Goal: Task Accomplishment & Management: Manage account settings

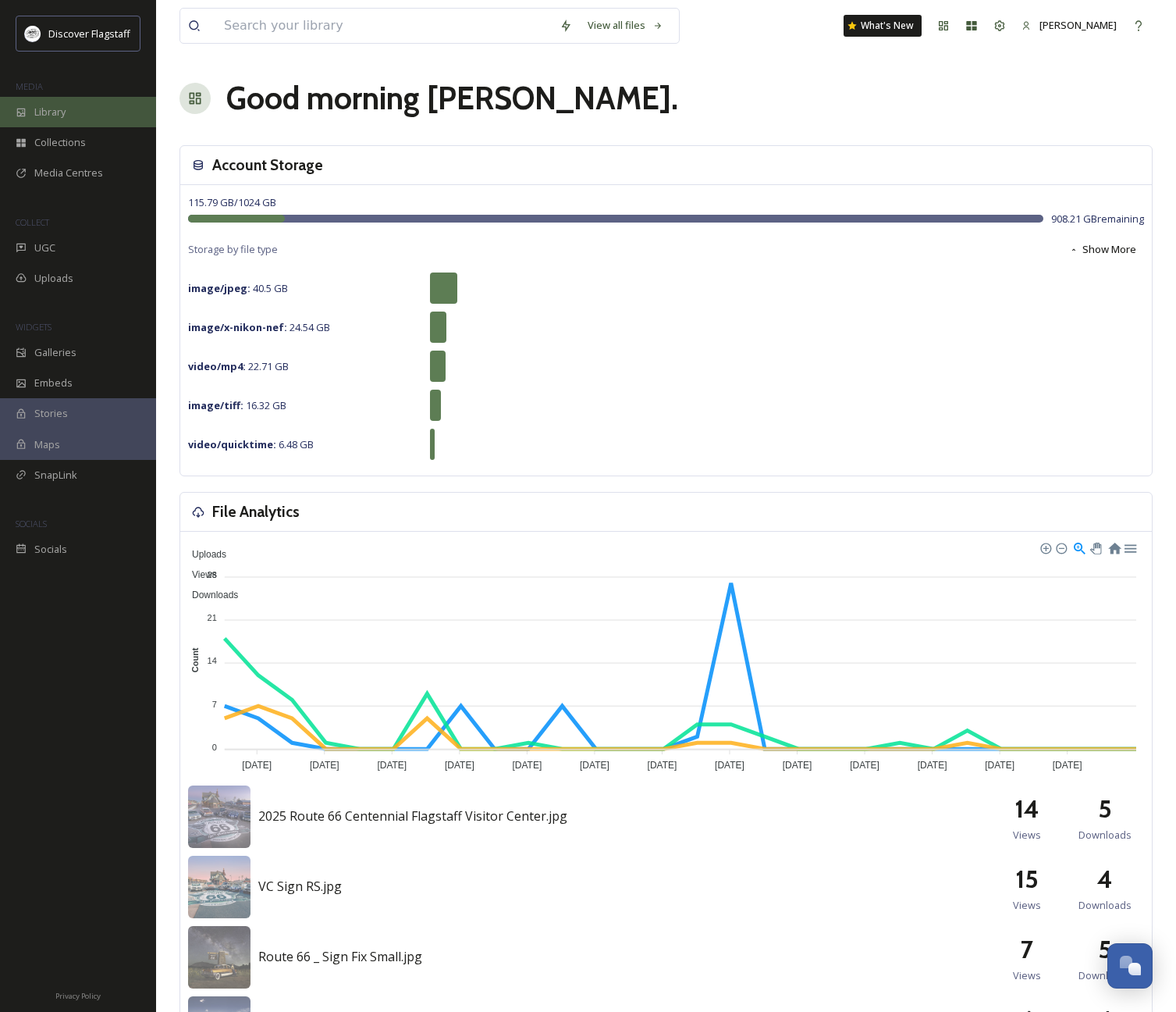
click at [70, 110] on div "Library" at bounding box center [78, 112] width 156 height 30
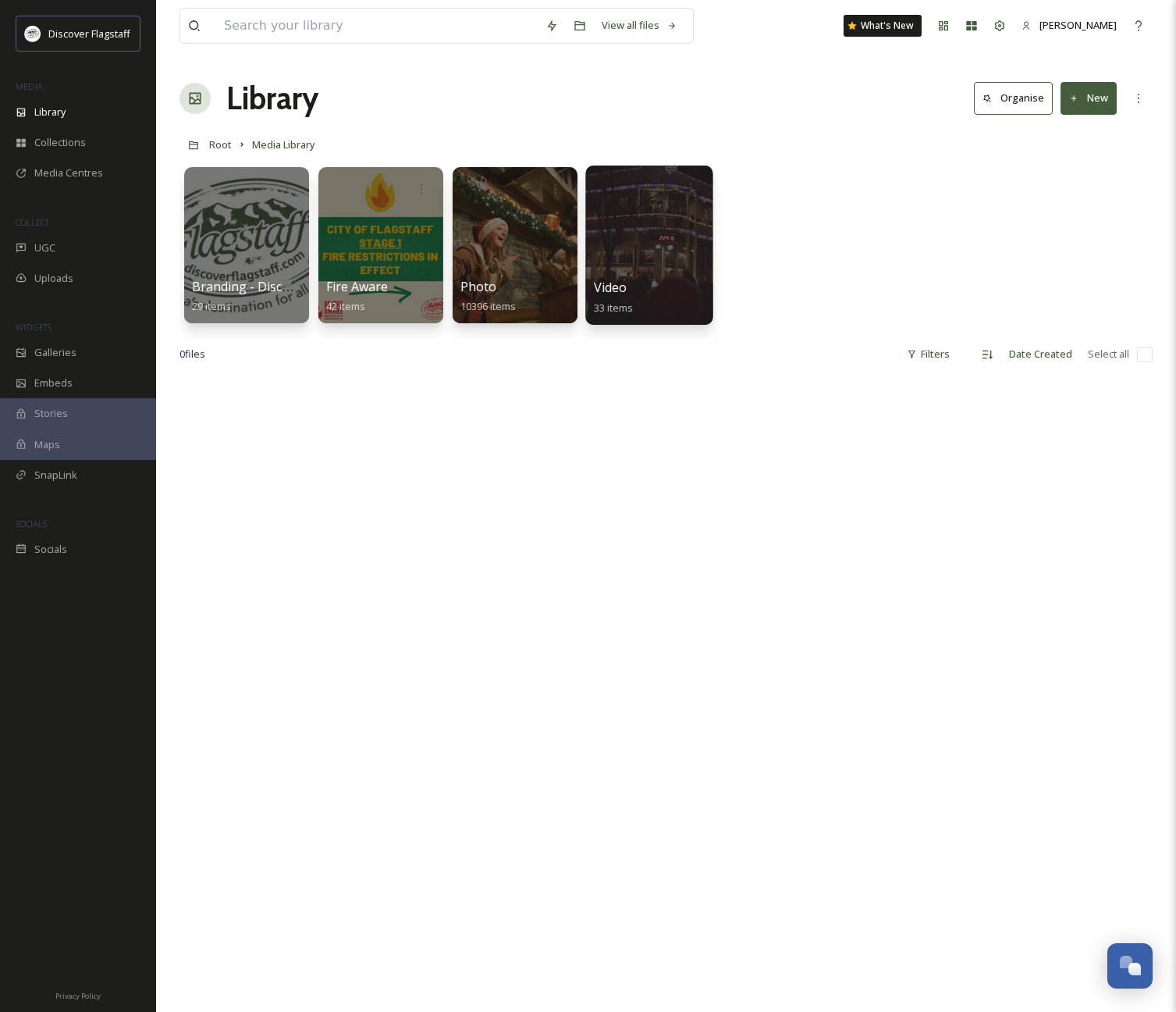
click at [621, 261] on div at bounding box center [649, 245] width 127 height 160
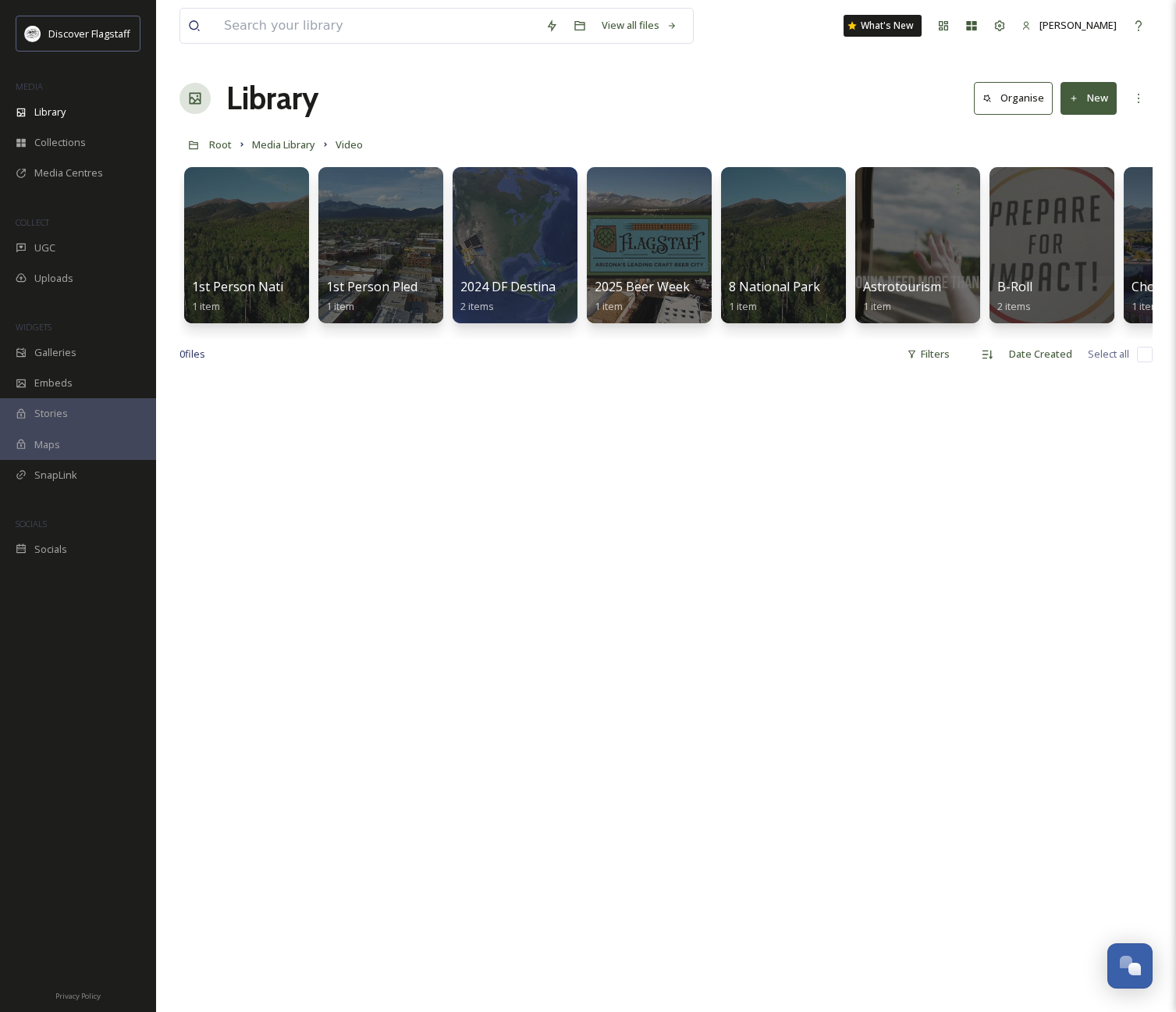
click at [1093, 102] on button "New" at bounding box center [1089, 98] width 56 height 32
click at [1069, 188] on span "Folder" at bounding box center [1070, 196] width 30 height 14
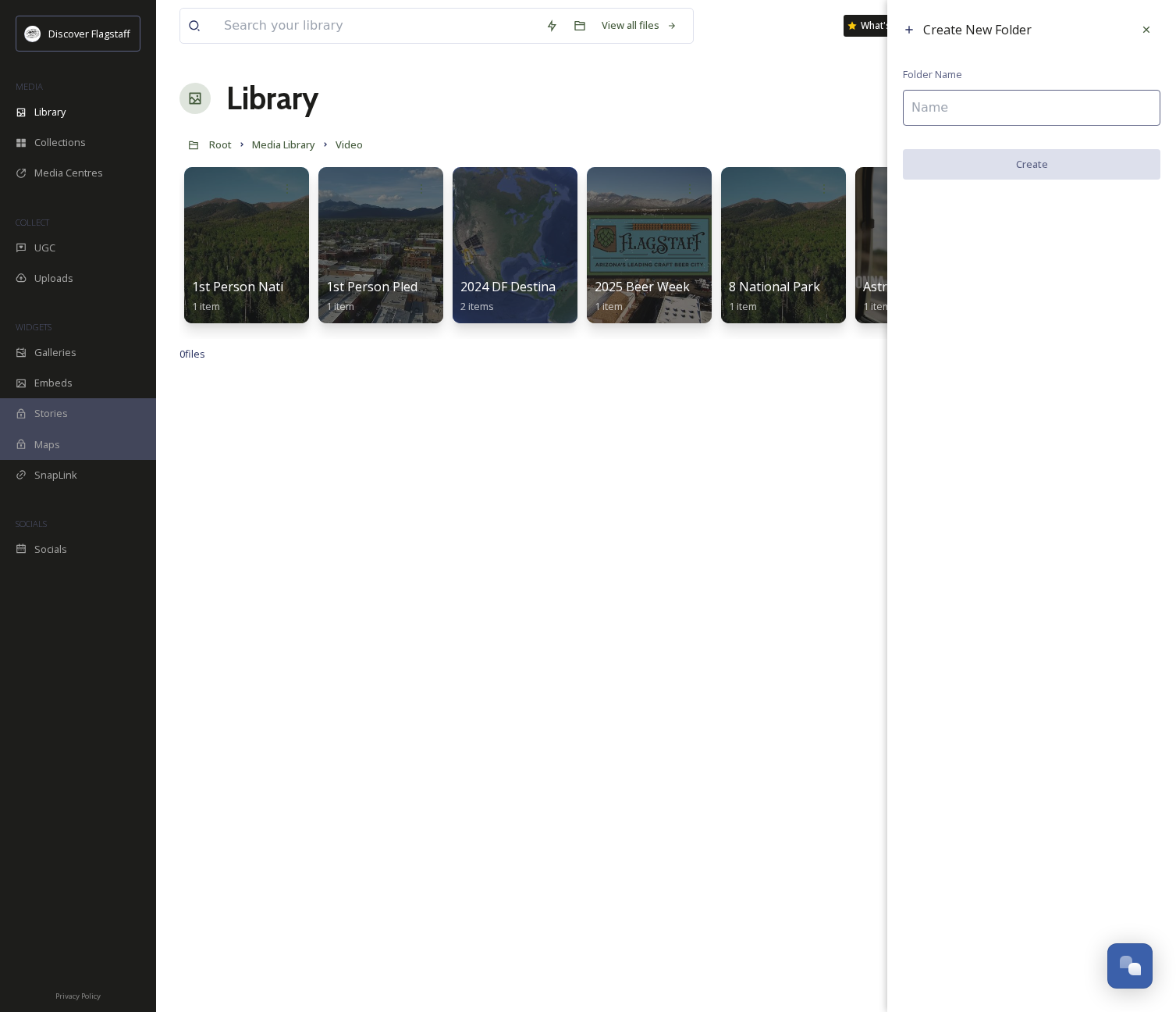
click at [963, 103] on input at bounding box center [1031, 107] width 257 height 36
type input "Fall 2025"
click at [999, 160] on button "Create" at bounding box center [1031, 165] width 257 height 32
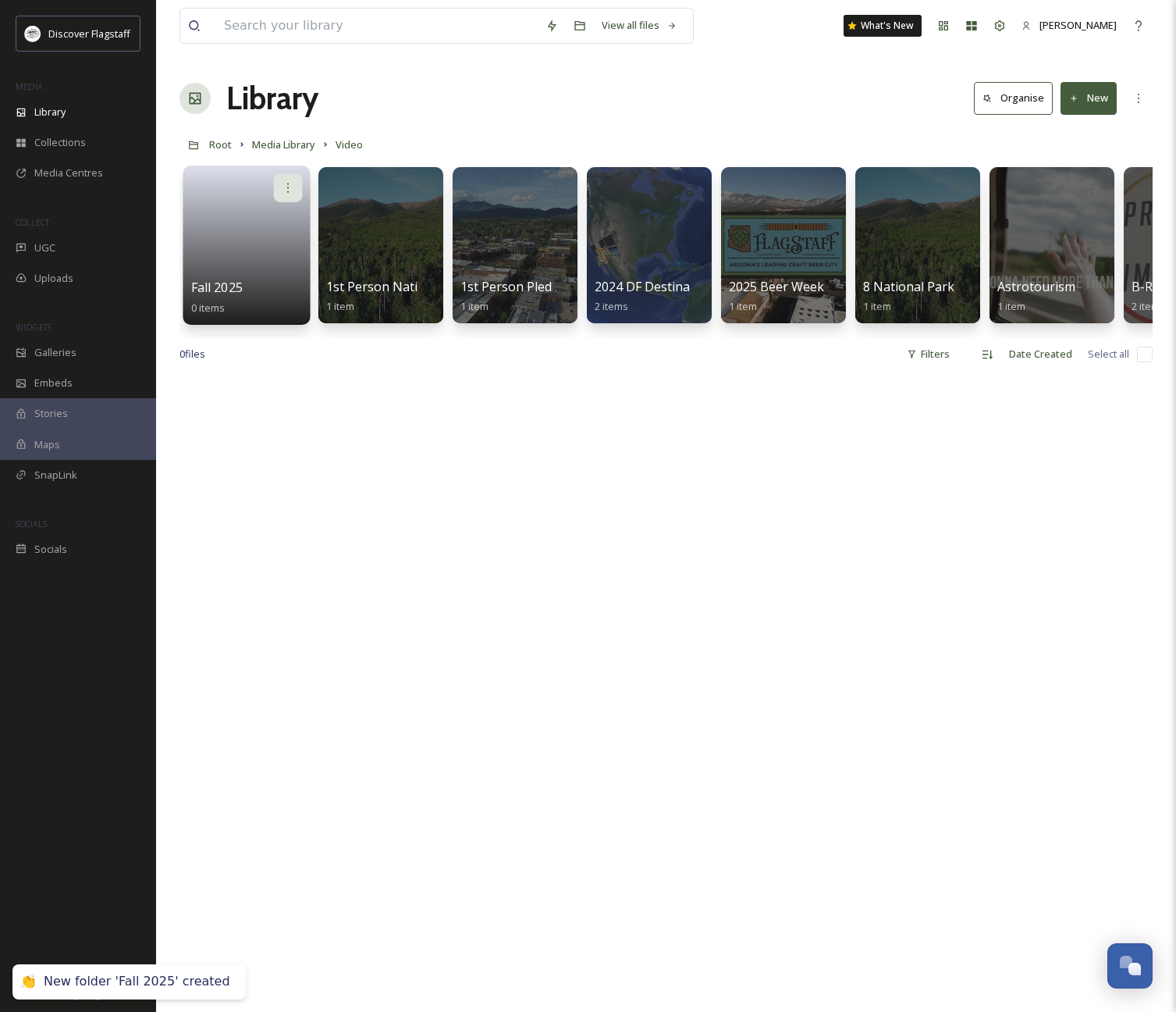
click at [280, 194] on div at bounding box center [289, 188] width 29 height 29
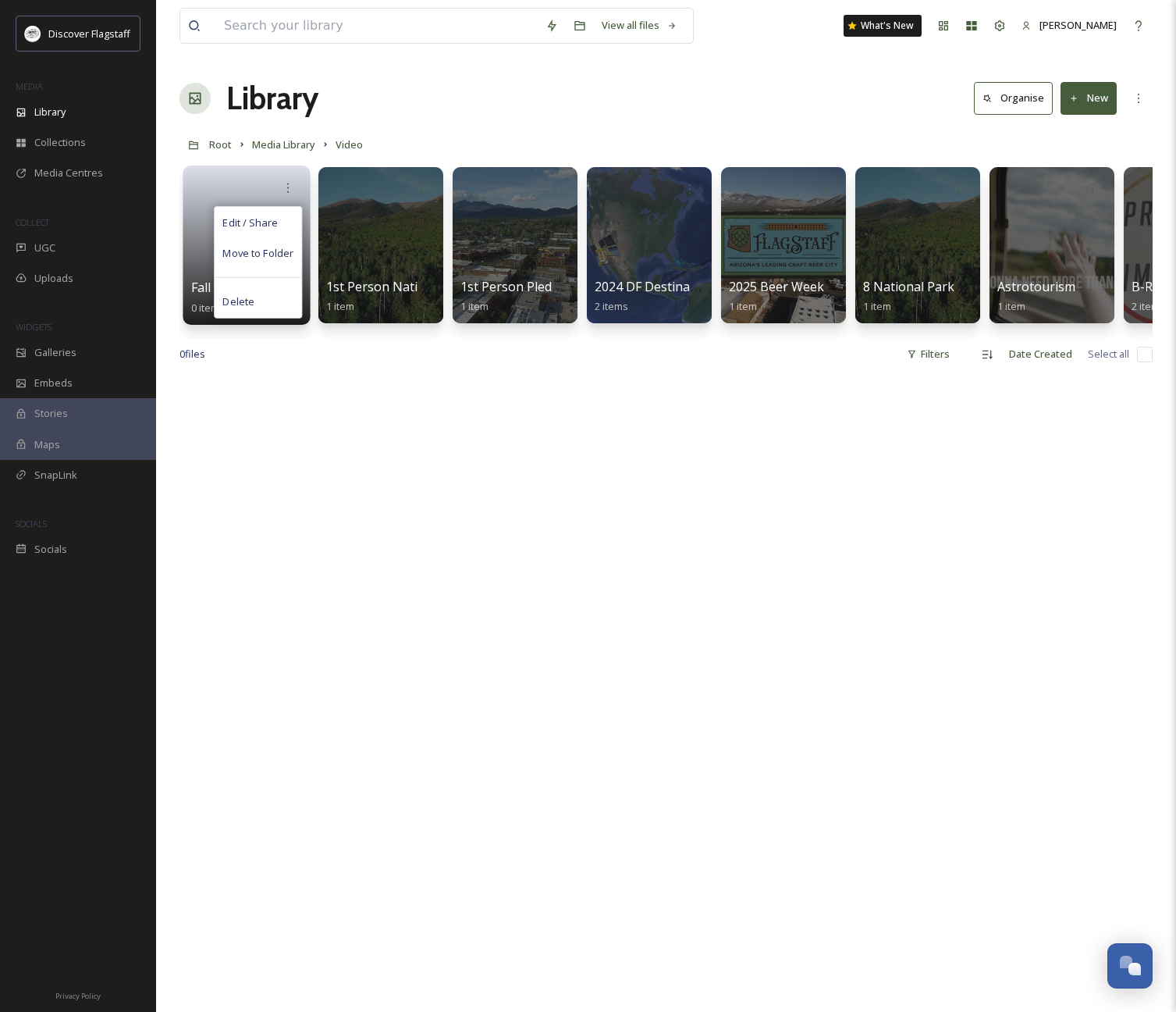
click at [246, 200] on div "Edit / Share Move to Folder Delete" at bounding box center [247, 188] width 111 height 29
click at [246, 199] on div at bounding box center [247, 188] width 111 height 29
click at [246, 198] on div at bounding box center [247, 188] width 111 height 29
click at [231, 208] on link at bounding box center [247, 240] width 111 height 75
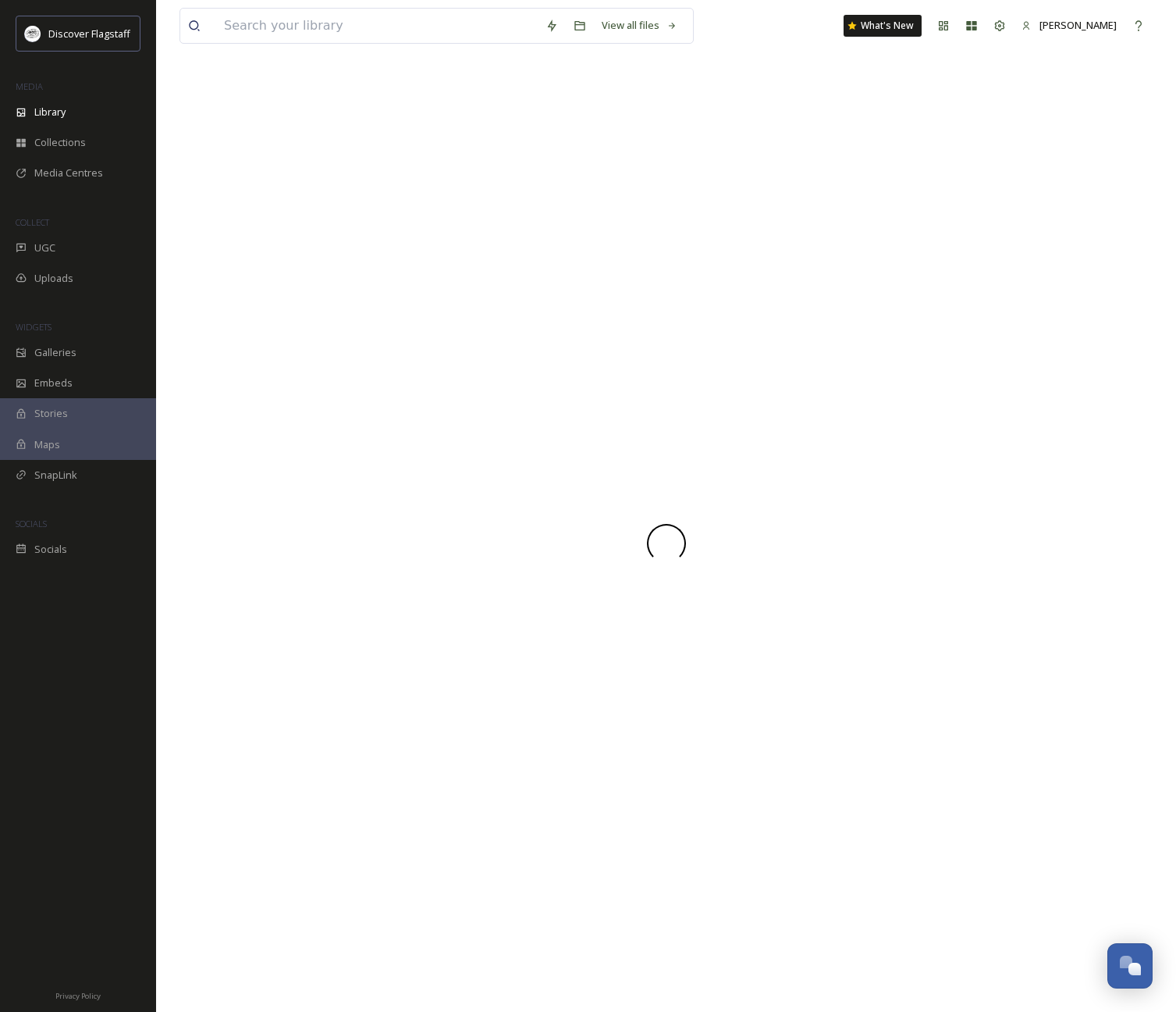
click at [231, 208] on div at bounding box center [666, 543] width 973 height 937
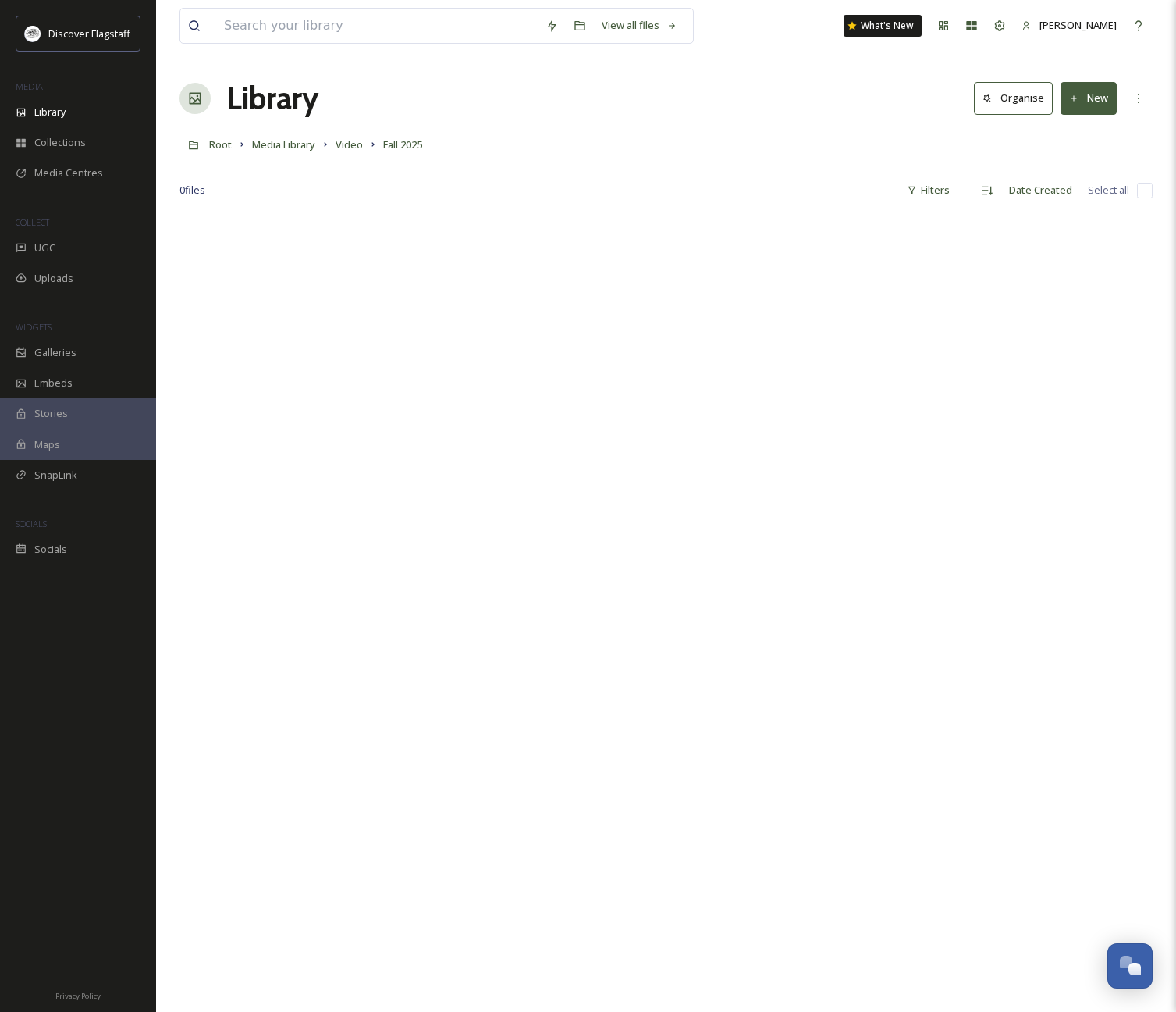
click at [1083, 94] on button "New" at bounding box center [1089, 98] width 56 height 32
click at [1086, 132] on span "File Upload" at bounding box center [1081, 135] width 51 height 14
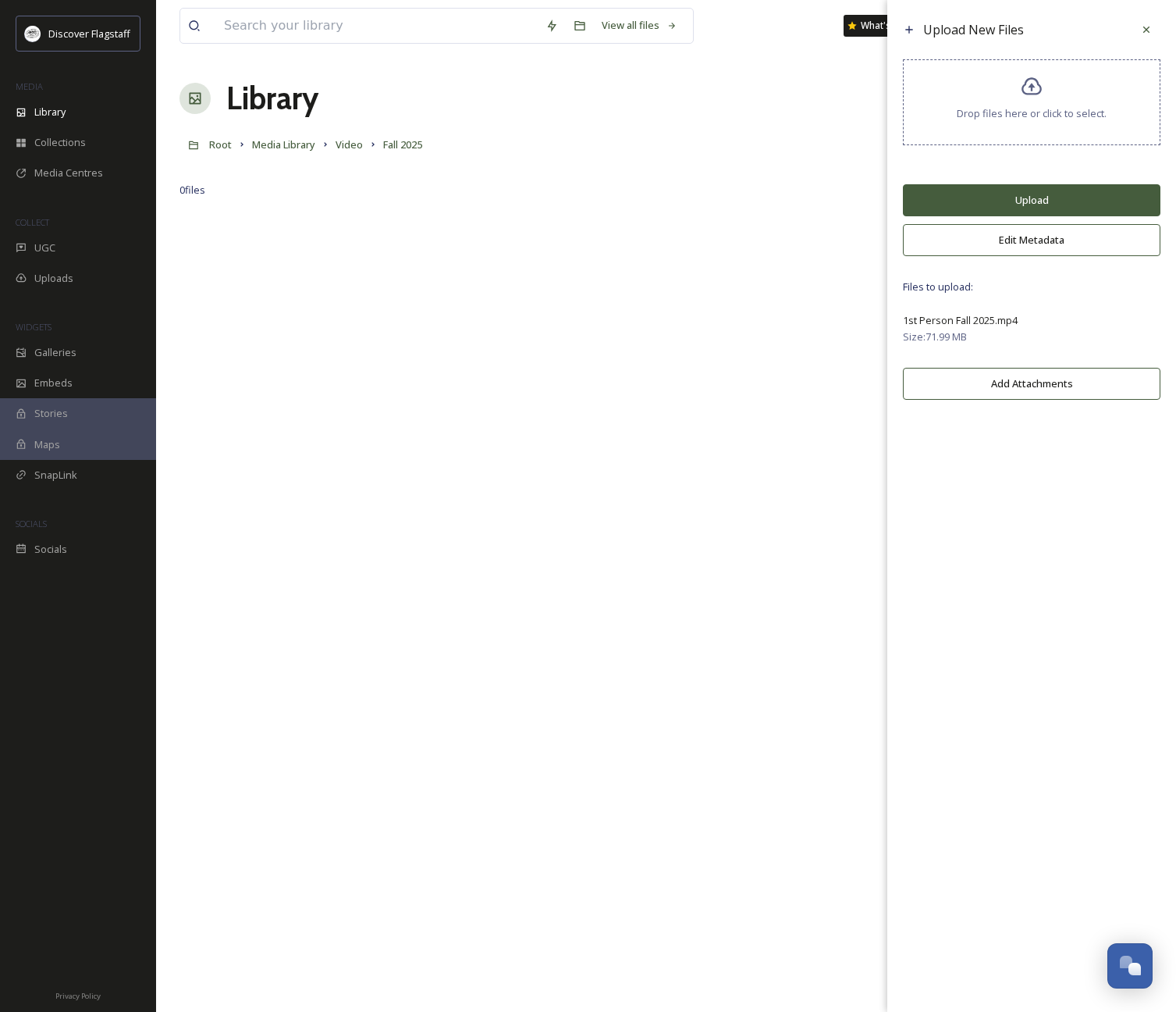
click at [1035, 209] on button "Upload" at bounding box center [1031, 200] width 257 height 32
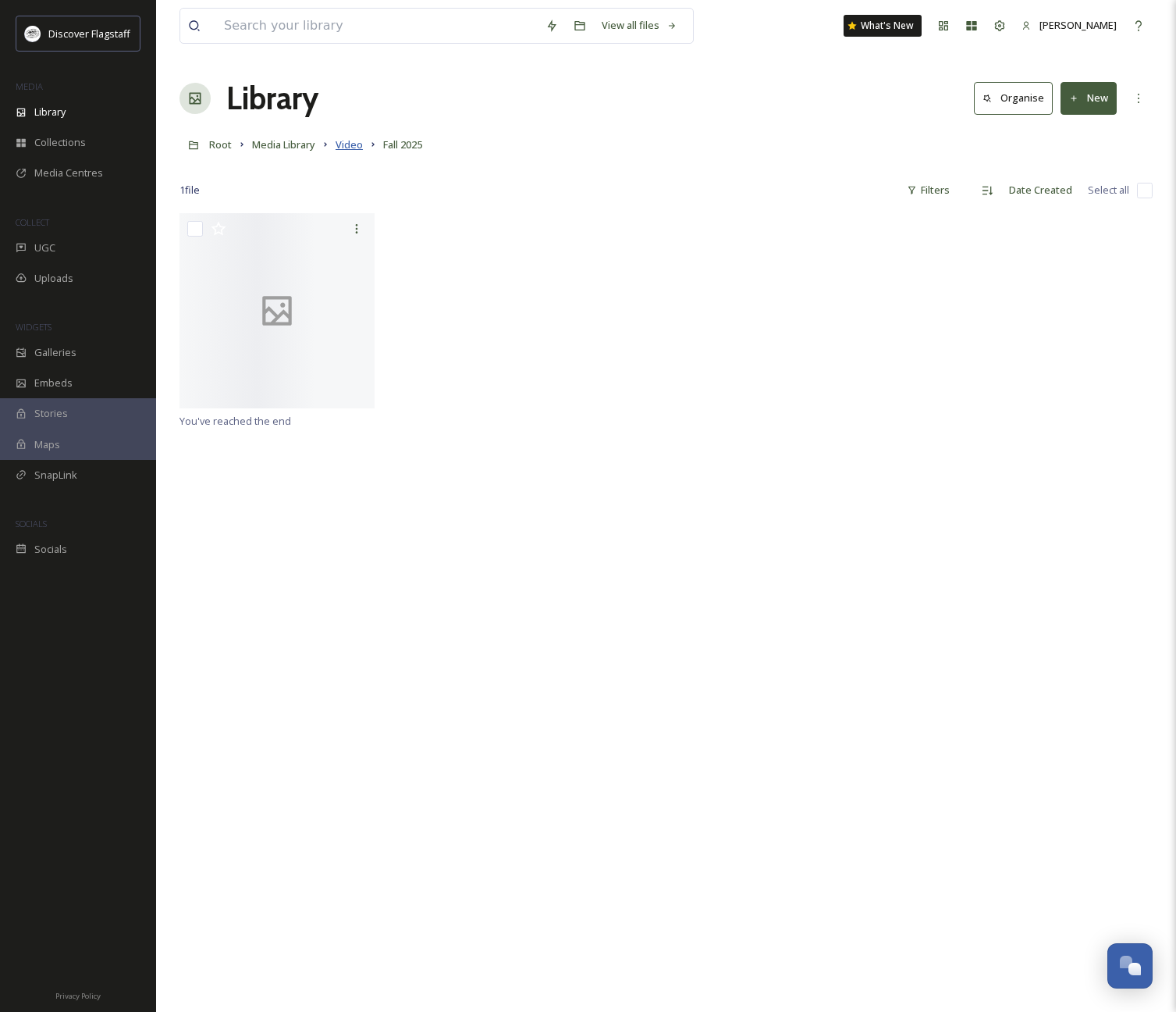
click at [357, 146] on span "Video" at bounding box center [350, 144] width 27 height 14
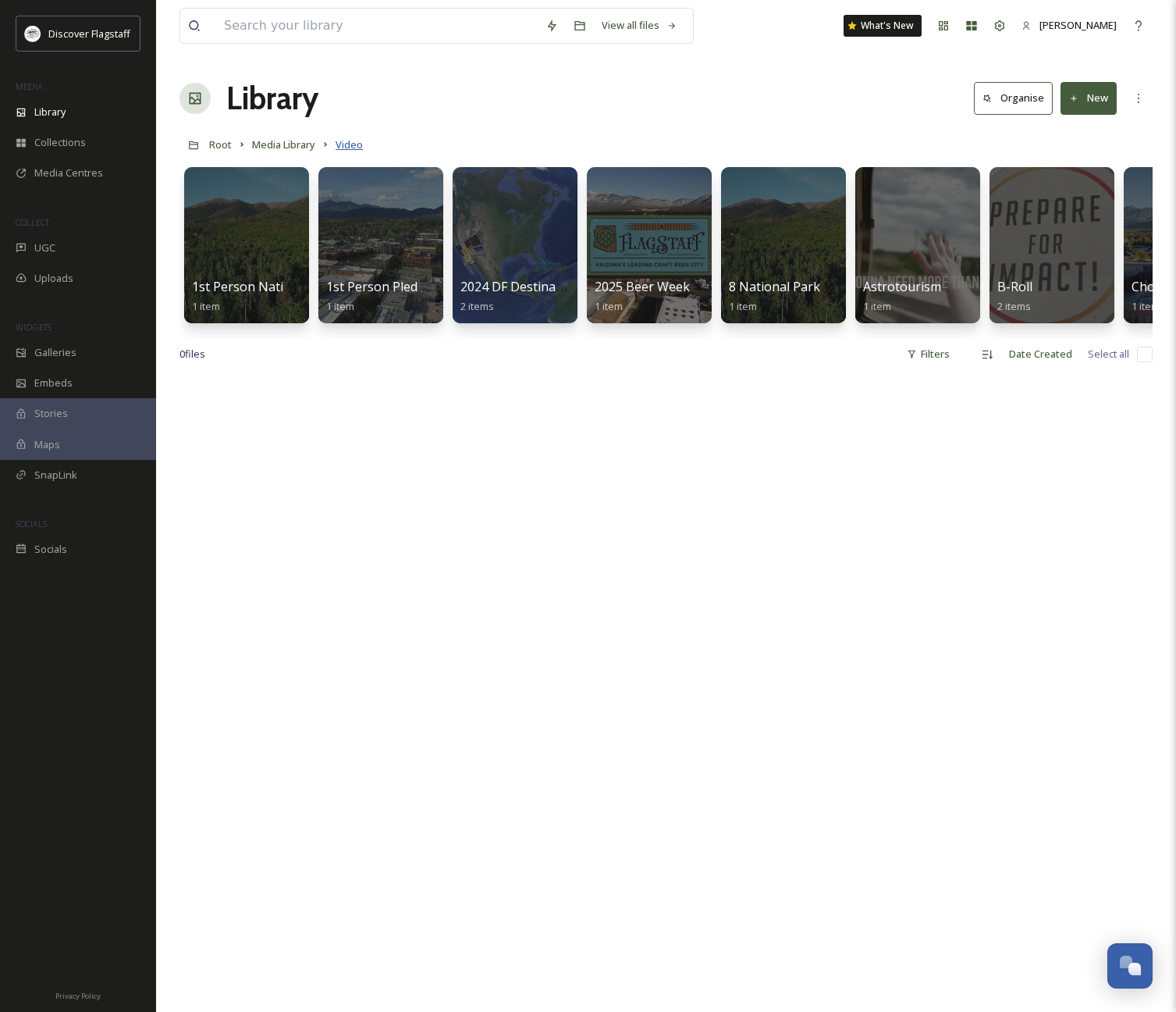
click at [362, 144] on span "Video" at bounding box center [350, 144] width 27 height 14
click at [1097, 105] on button "New" at bounding box center [1089, 98] width 56 height 32
click at [1078, 190] on span "Folder" at bounding box center [1070, 196] width 30 height 14
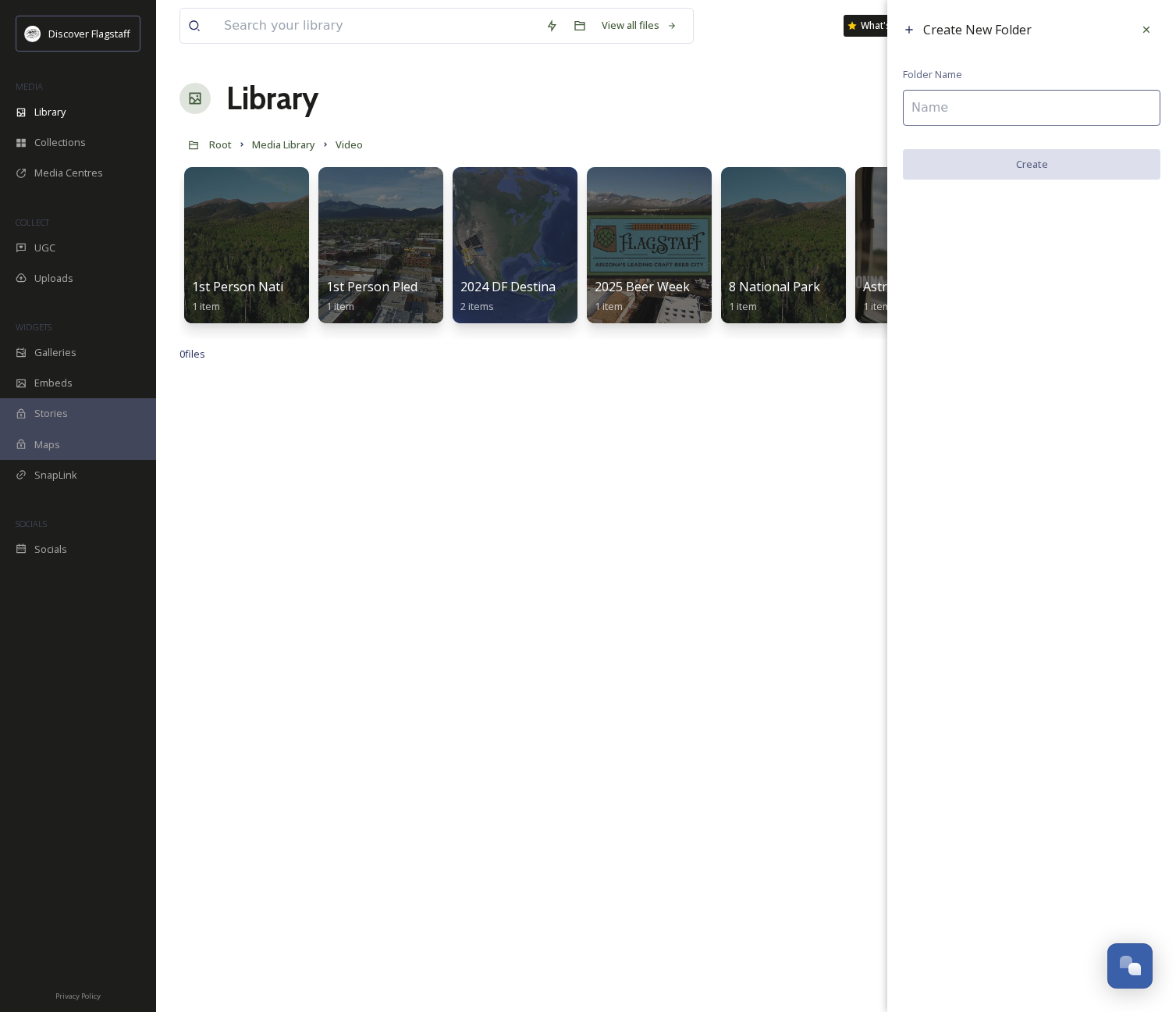
click at [945, 106] on input at bounding box center [1031, 107] width 257 height 36
drag, startPoint x: 1143, startPoint y: 34, endPoint x: 1117, endPoint y: 50, distance: 30.5
click at [1143, 34] on icon at bounding box center [1146, 30] width 13 height 13
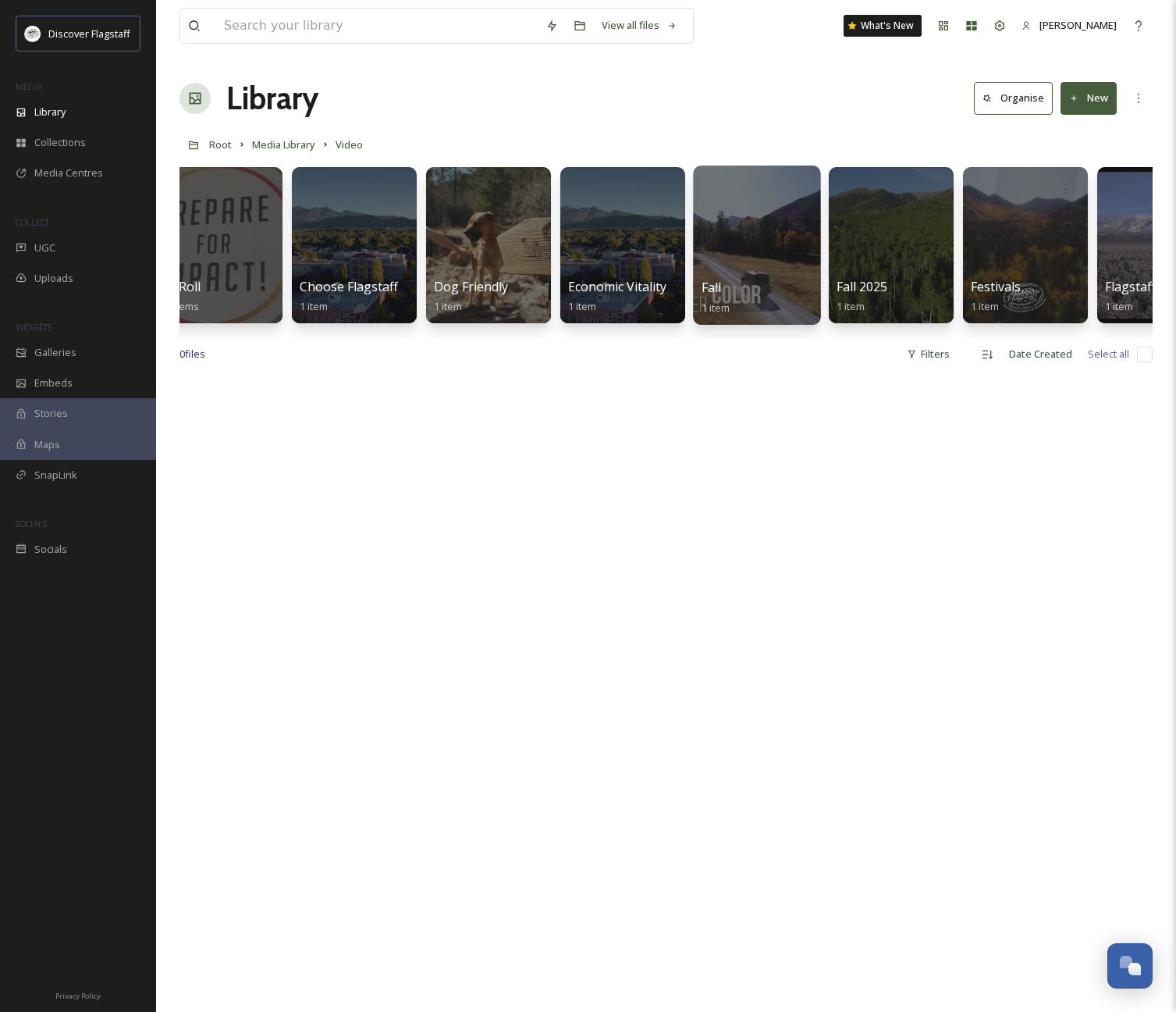
scroll to position [0, 831]
click at [887, 266] on div at bounding box center [891, 245] width 127 height 160
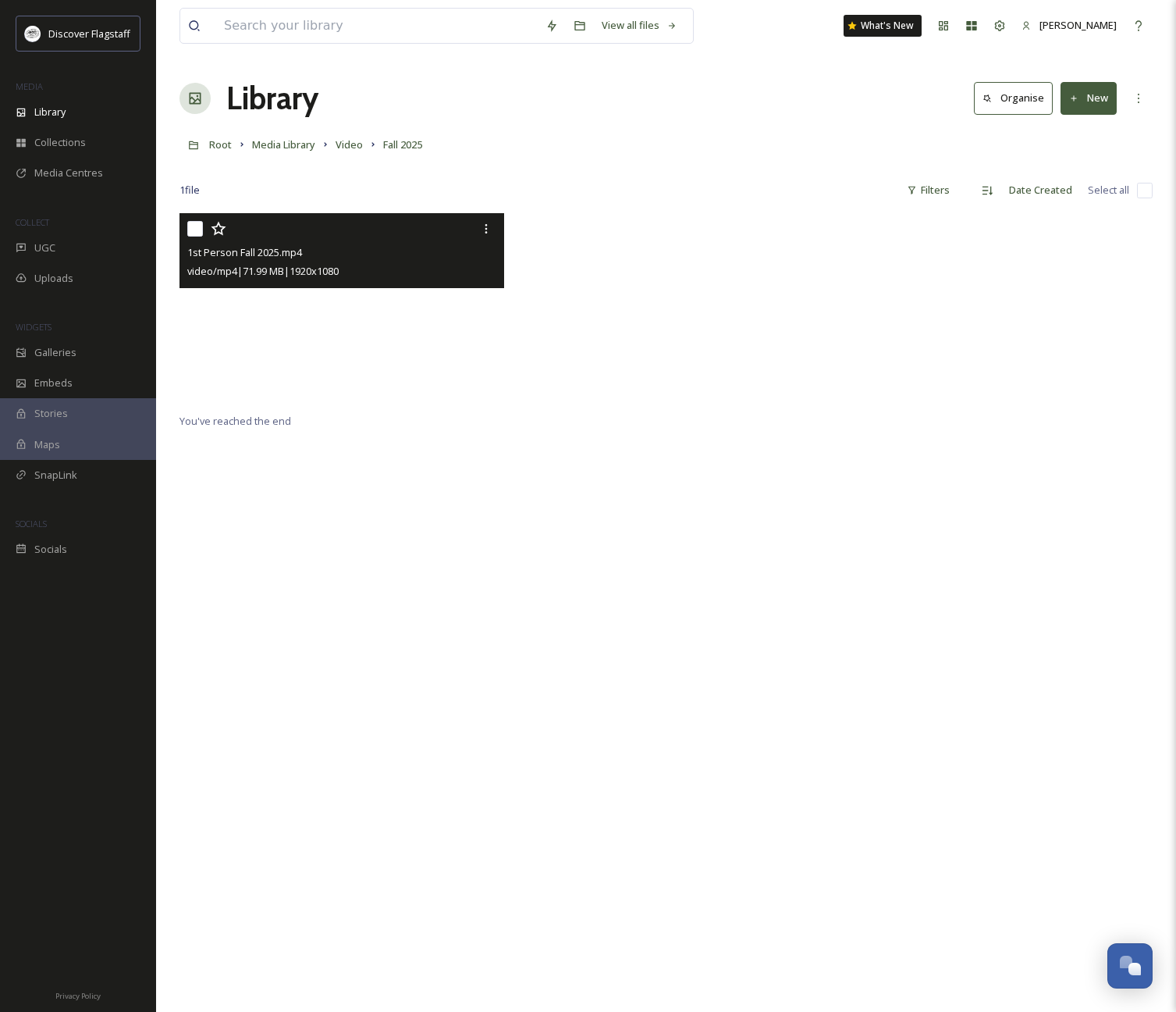
click at [339, 310] on video "1st Person Fall 2025.mp4" at bounding box center [341, 310] width 325 height 195
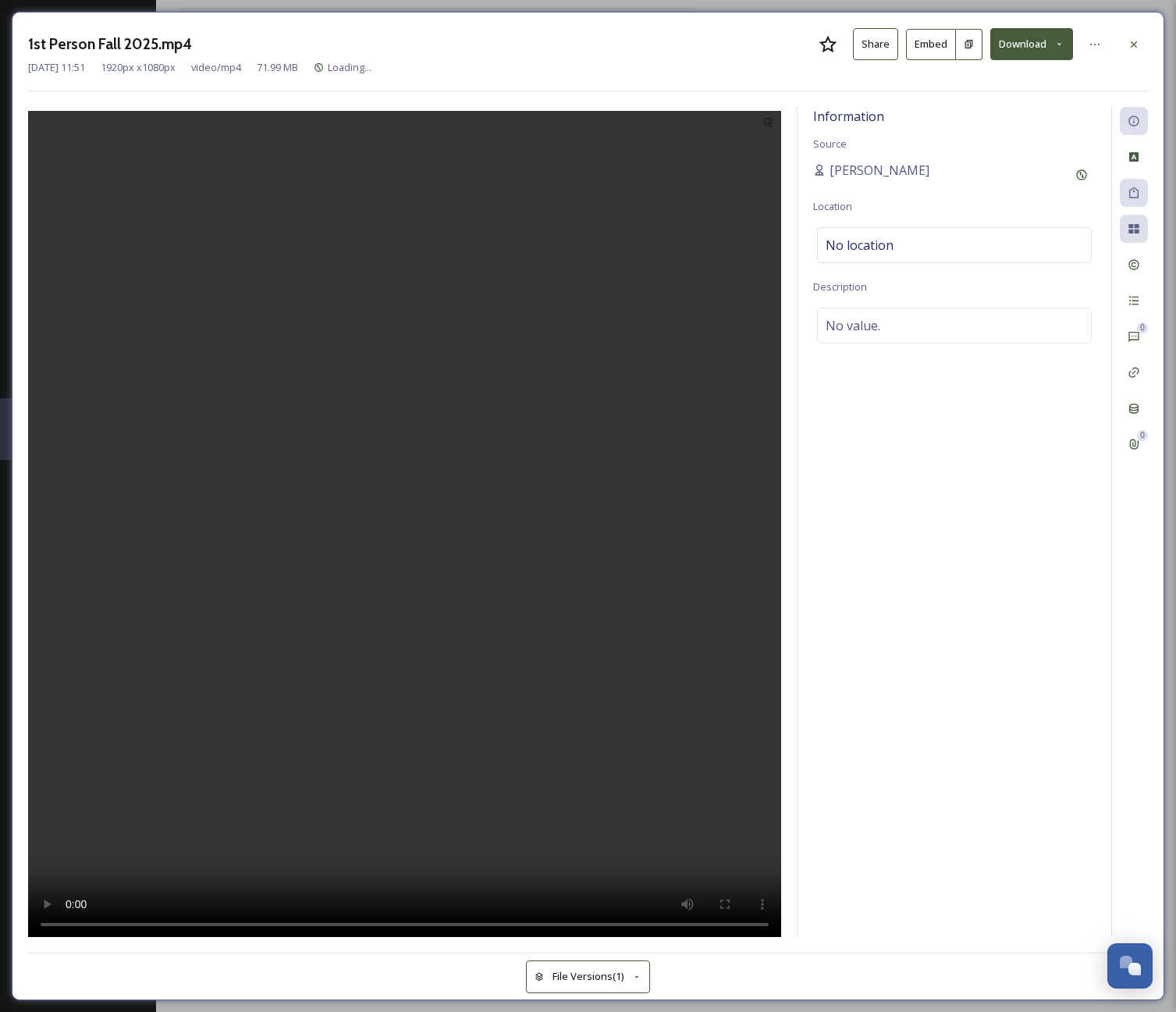
click at [403, 532] on video at bounding box center [404, 526] width 753 height 831
click at [873, 47] on button "Share" at bounding box center [875, 44] width 45 height 32
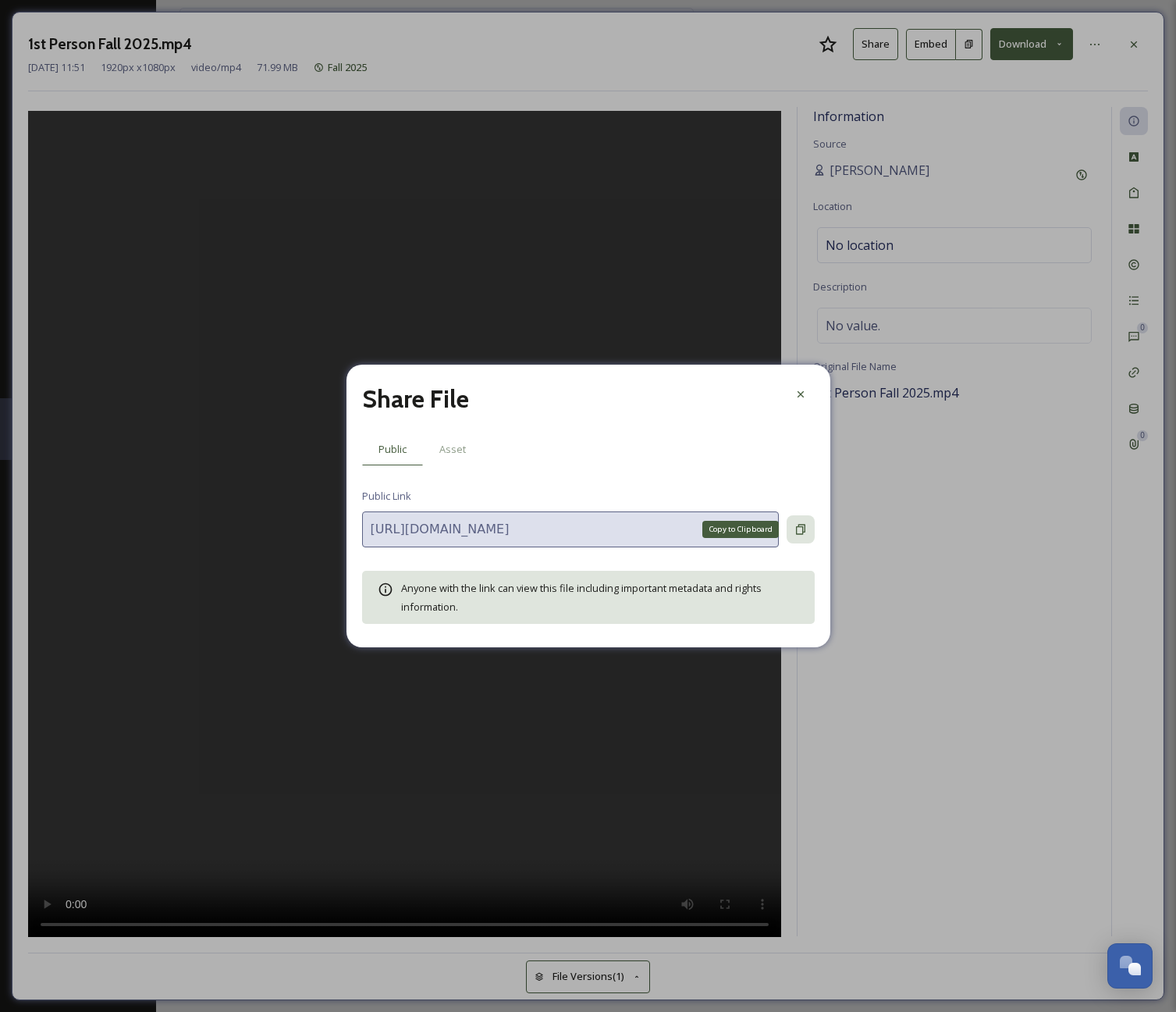
click at [803, 532] on icon at bounding box center [801, 529] width 10 height 10
click at [801, 531] on icon at bounding box center [800, 529] width 9 height 6
click at [794, 395] on icon at bounding box center [801, 395] width 13 height 13
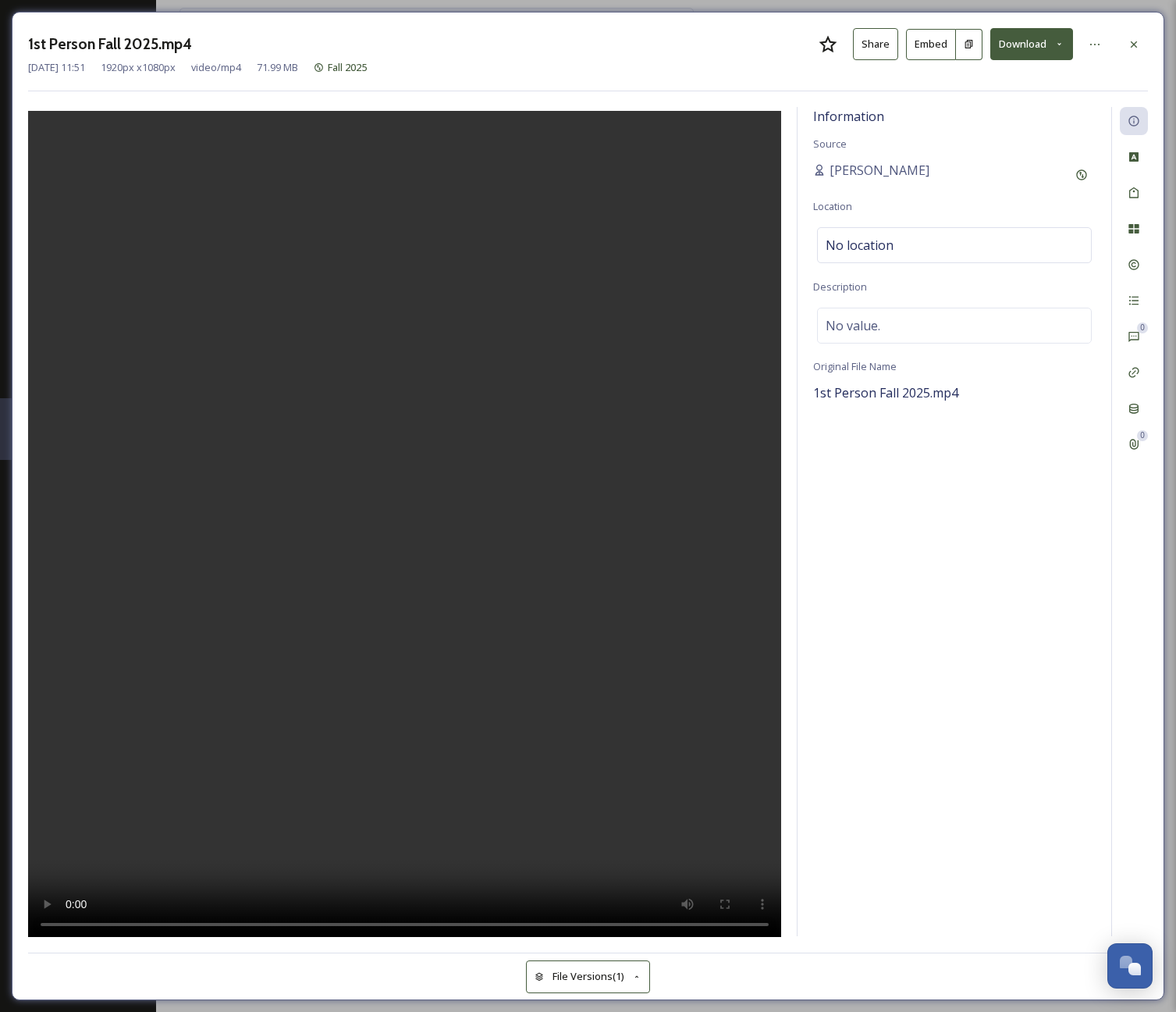
drag, startPoint x: 478, startPoint y: 196, endPoint x: 669, endPoint y: 135, distance: 200.5
click at [478, 196] on video at bounding box center [404, 526] width 753 height 831
click at [1136, 43] on icon at bounding box center [1134, 45] width 13 height 13
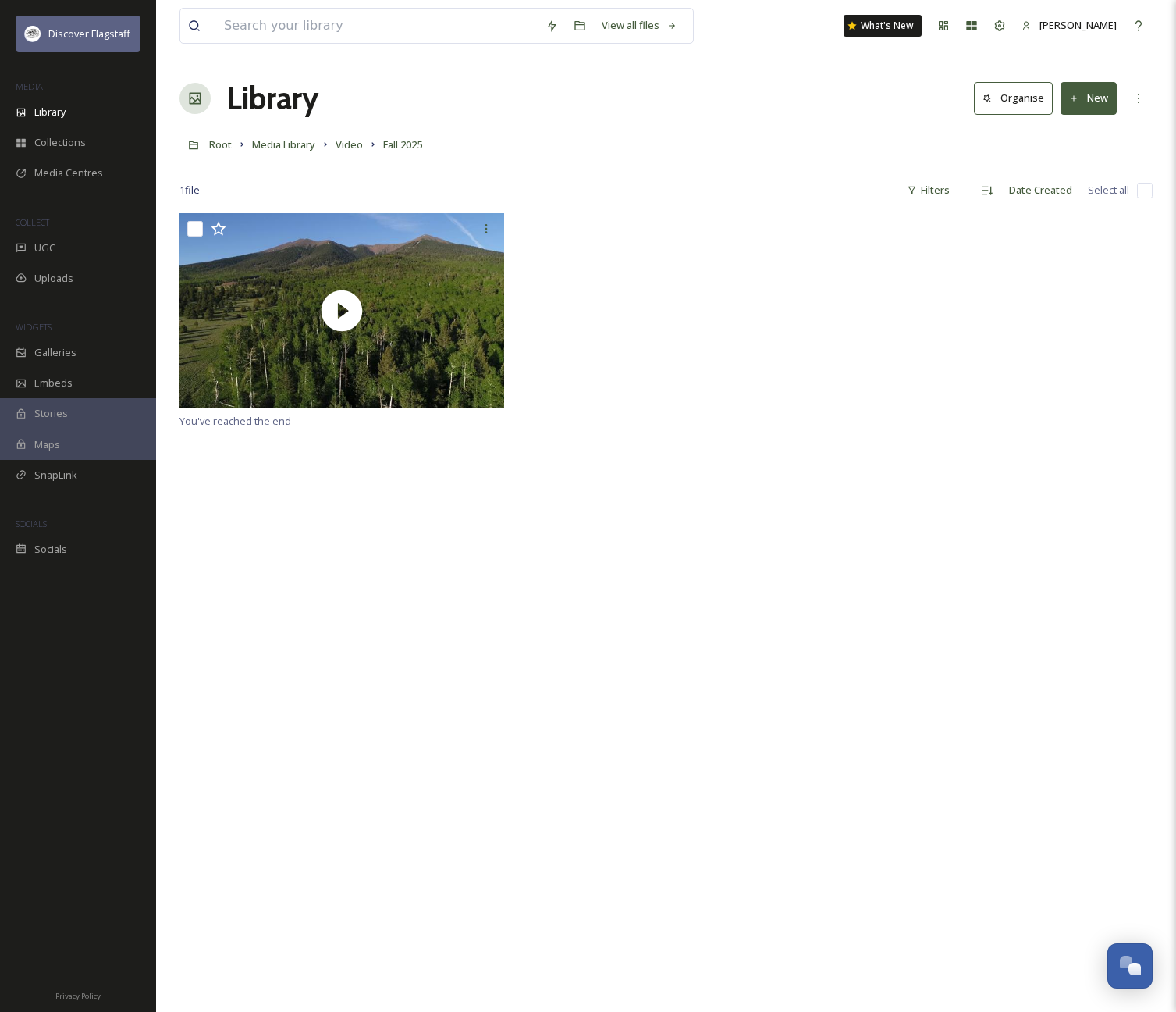
click at [80, 39] on span "Discover Flagstaff" at bounding box center [89, 34] width 82 height 14
click at [42, 31] on div "Discover Flagstaff" at bounding box center [78, 33] width 125 height 36
click at [1081, 25] on span "[PERSON_NAME]" at bounding box center [1078, 25] width 77 height 14
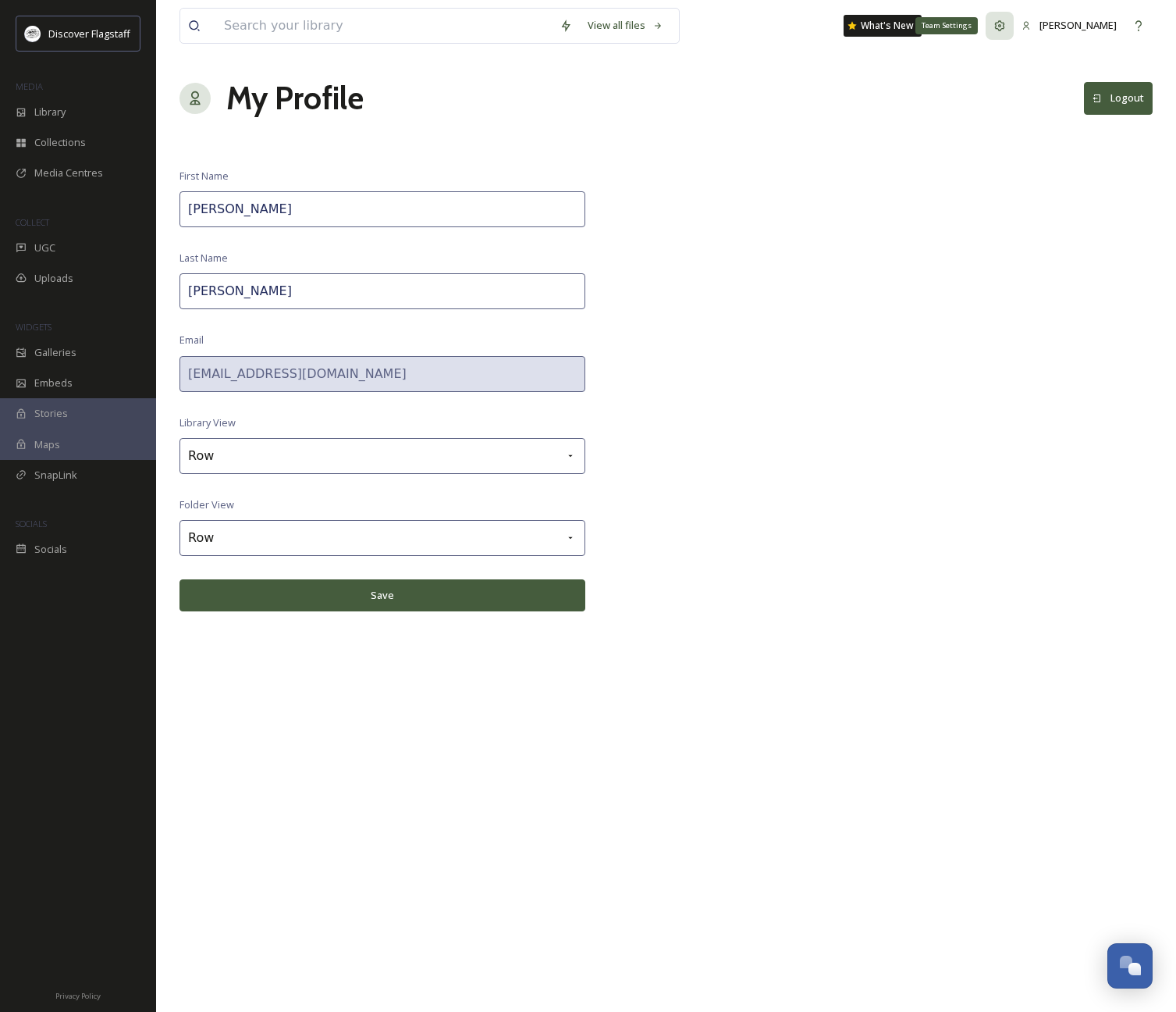
click at [1014, 29] on div "Team Settings" at bounding box center [1000, 26] width 28 height 28
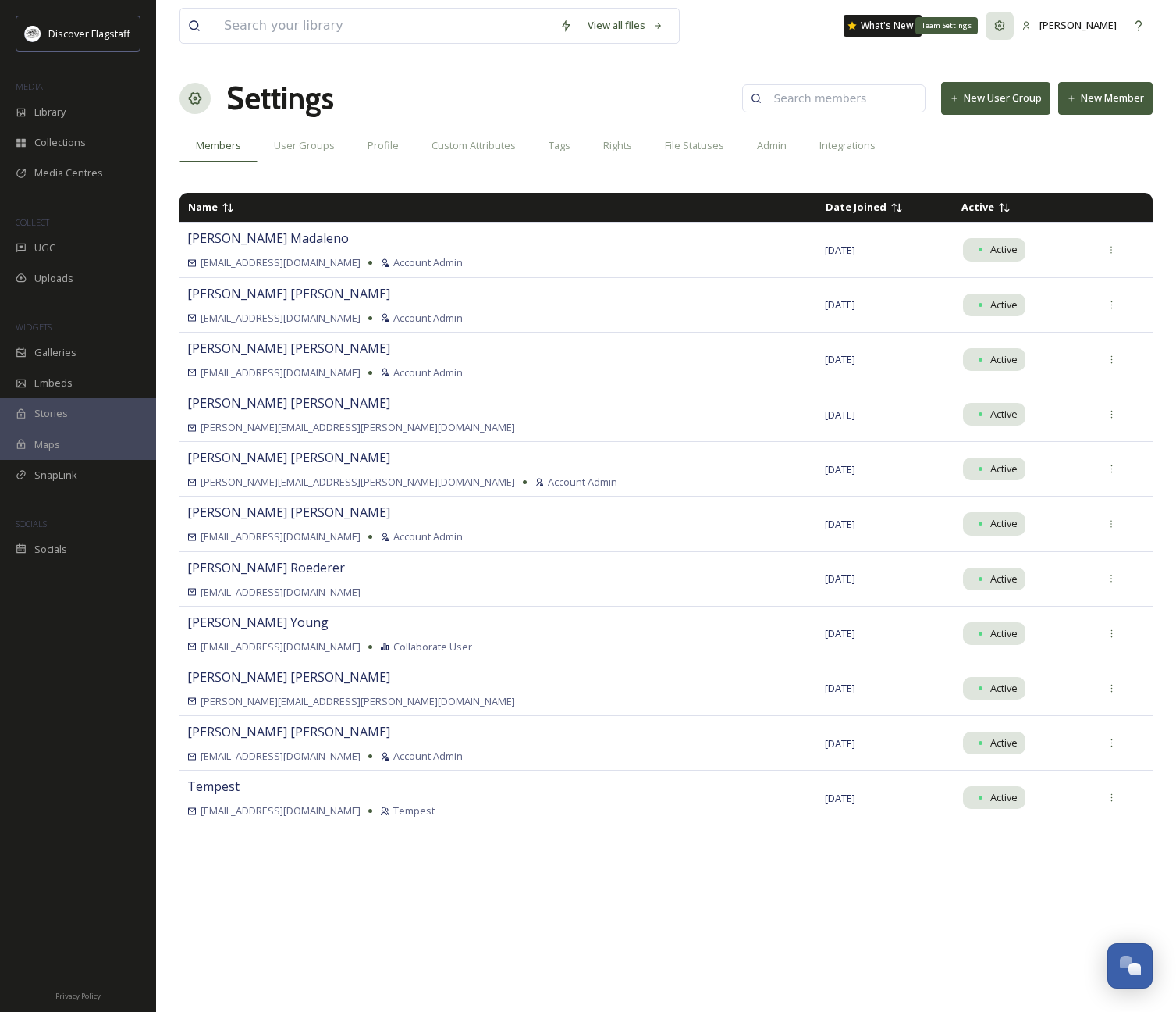
click at [1014, 31] on div "Team Settings" at bounding box center [1000, 26] width 28 height 28
click at [984, 33] on div "My Apps" at bounding box center [971, 26] width 28 height 28
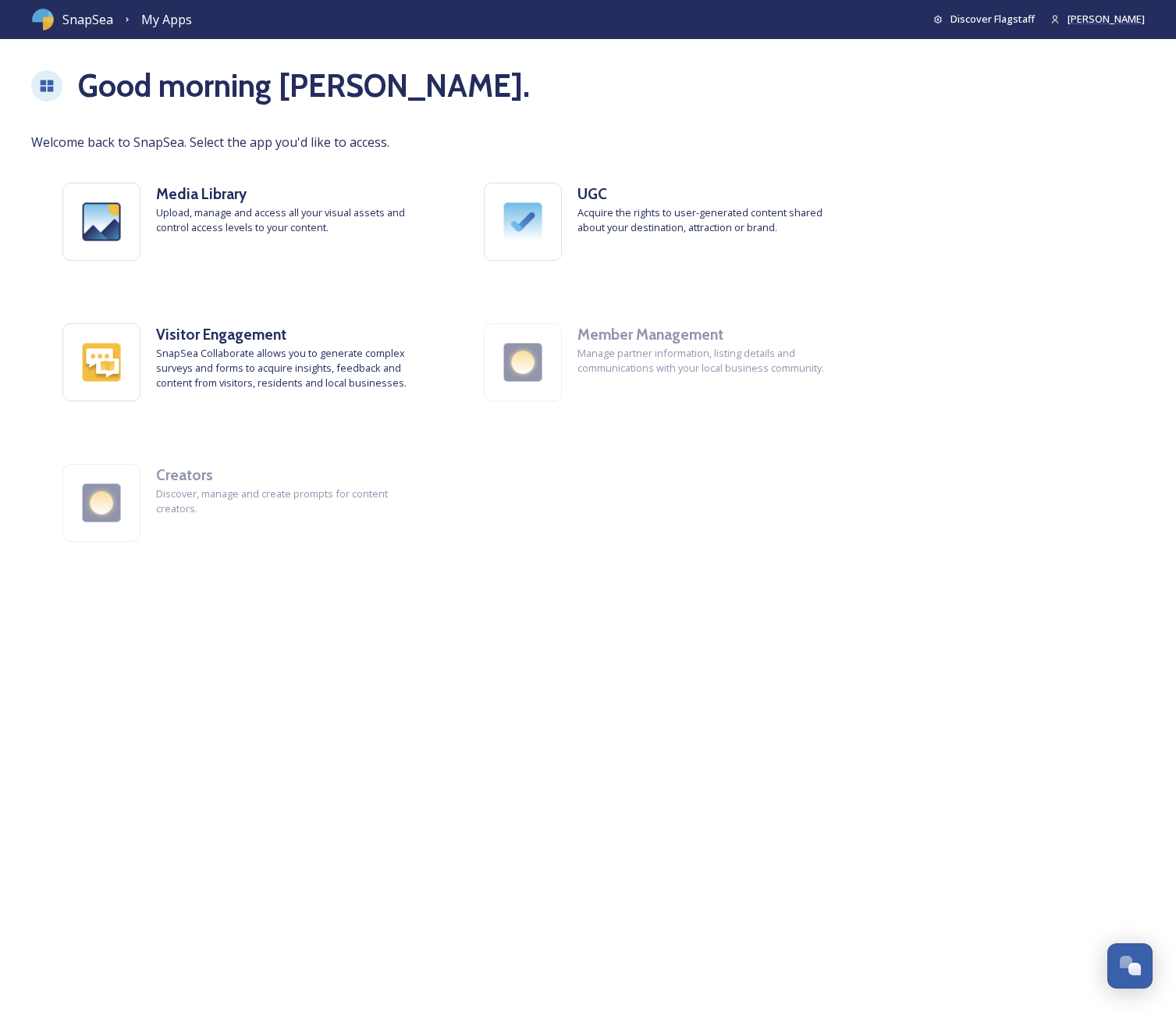
click at [1097, 25] on span "[PERSON_NAME]" at bounding box center [1106, 19] width 77 height 14
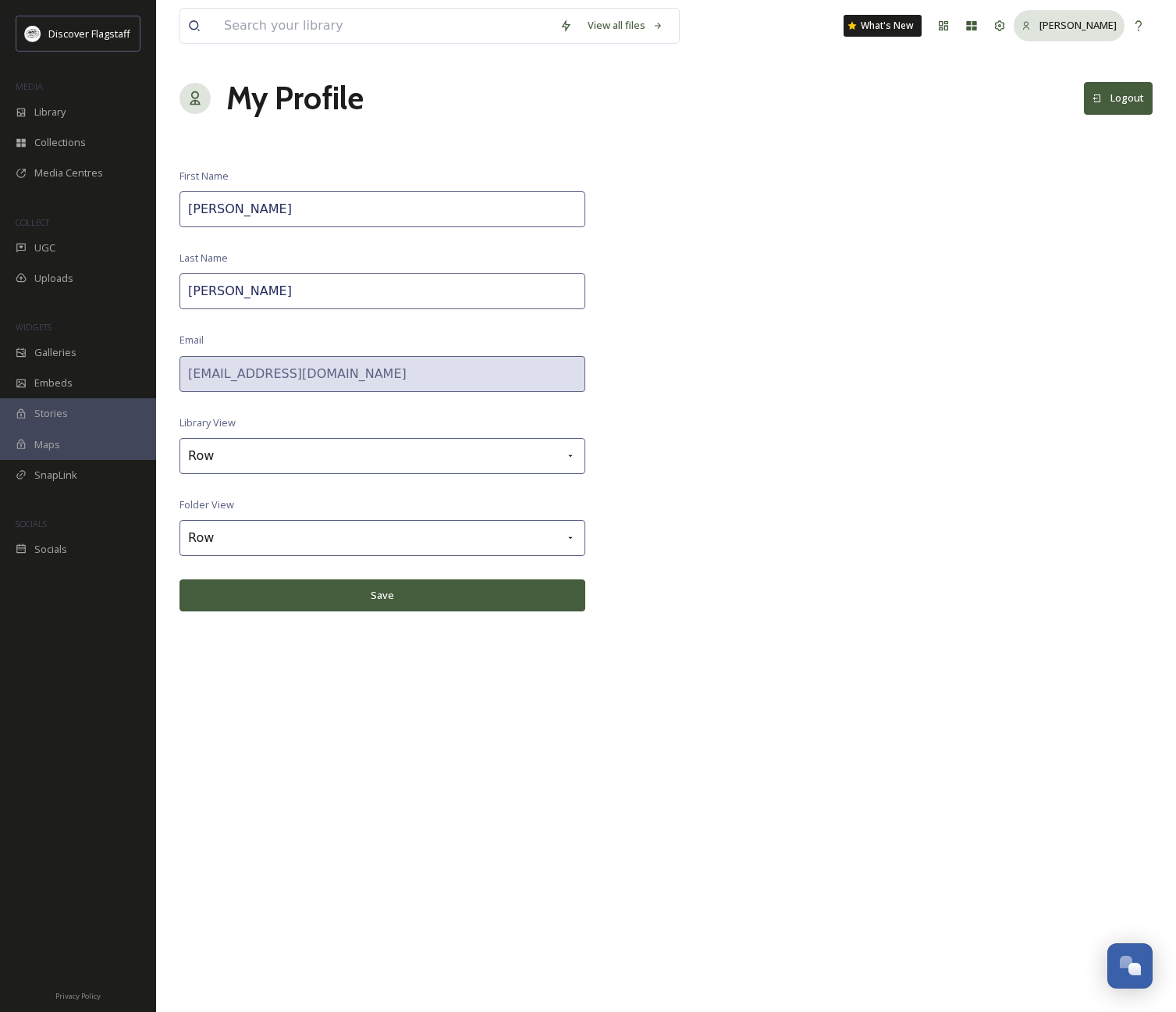
click at [1100, 33] on div "[PERSON_NAME]" at bounding box center [1078, 25] width 77 height 14
click at [1141, 110] on button "Logout" at bounding box center [1118, 98] width 69 height 32
